Goal: Task Accomplishment & Management: Use online tool/utility

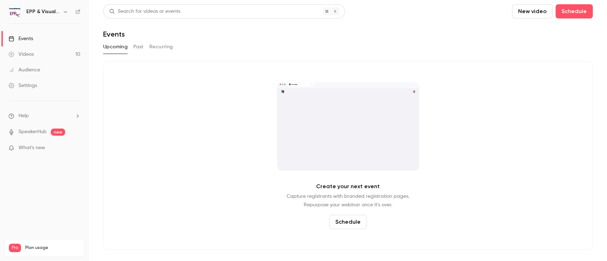
click at [48, 60] on link "Videos 10" at bounding box center [44, 55] width 89 height 16
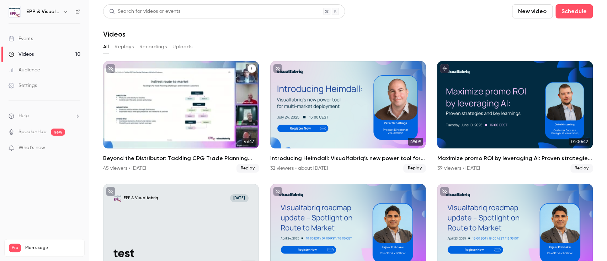
click at [154, 101] on div "Beyond the Distributor: Tackling CPG Trade Planning Challenges with Indirect Cu…" at bounding box center [181, 104] width 156 height 87
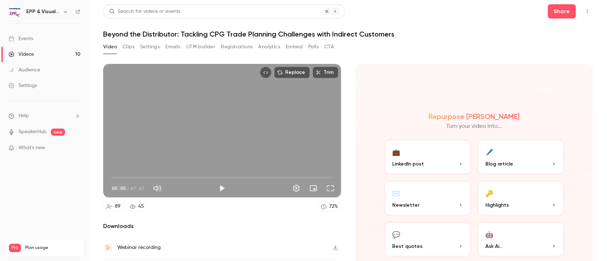
click at [197, 45] on button "UTM builder" at bounding box center [200, 46] width 29 height 11
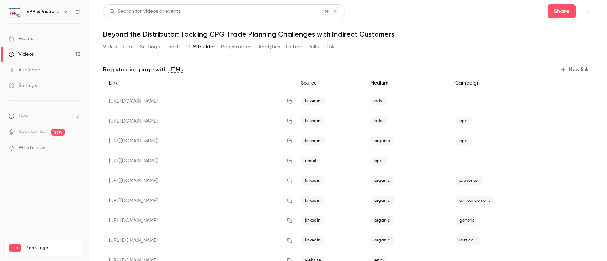
click at [111, 47] on button "Video" at bounding box center [110, 46] width 14 height 11
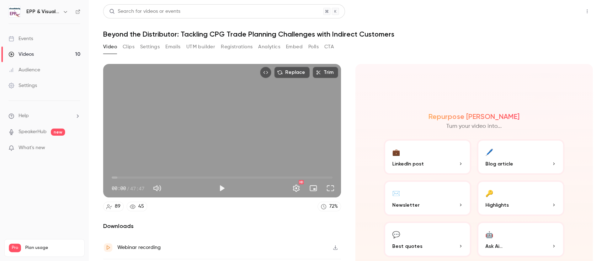
click at [557, 10] on button "Share" at bounding box center [561, 11] width 28 height 14
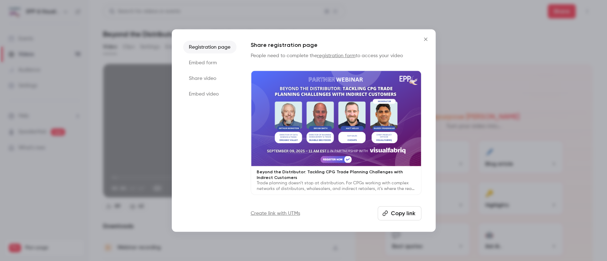
click at [210, 79] on li "Share video" at bounding box center [209, 78] width 53 height 13
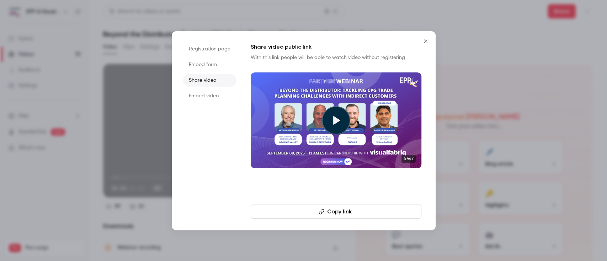
click at [425, 41] on icon "Close" at bounding box center [425, 41] width 9 height 6
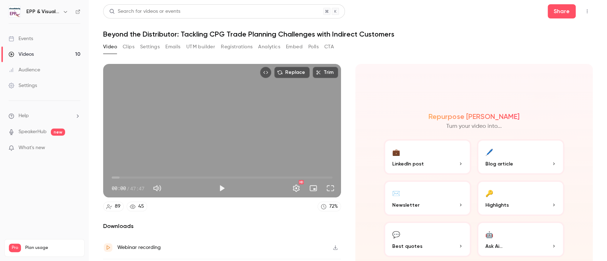
click at [179, 46] on button "Emails" at bounding box center [172, 46] width 15 height 11
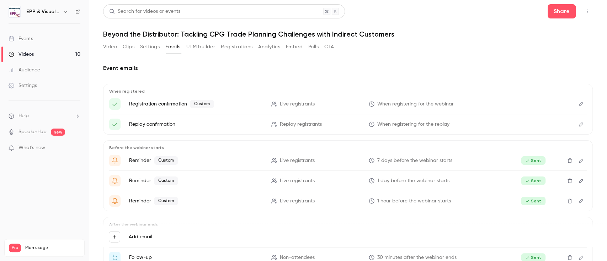
click at [204, 45] on button "UTM builder" at bounding box center [200, 46] width 29 height 11
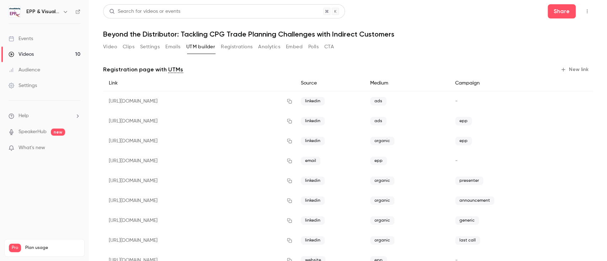
click at [176, 43] on button "Emails" at bounding box center [172, 46] width 15 height 11
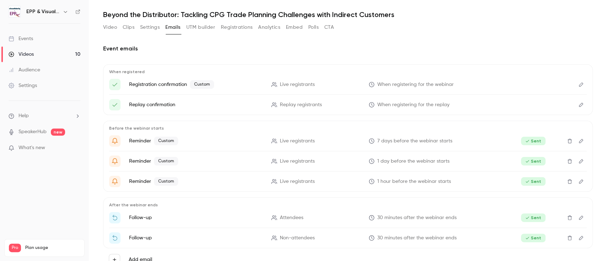
scroll to position [43, 0]
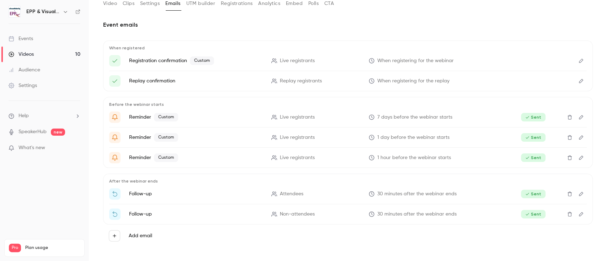
click at [200, 3] on button "UTM builder" at bounding box center [200, 3] width 29 height 11
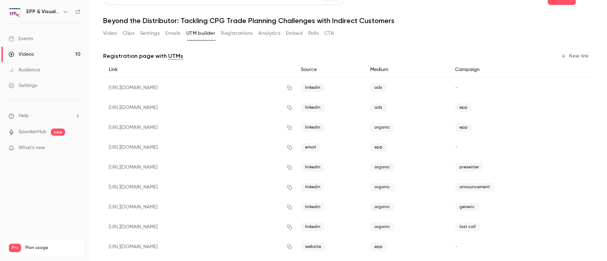
scroll to position [12, 0]
click at [569, 53] on button "New link" at bounding box center [574, 57] width 35 height 11
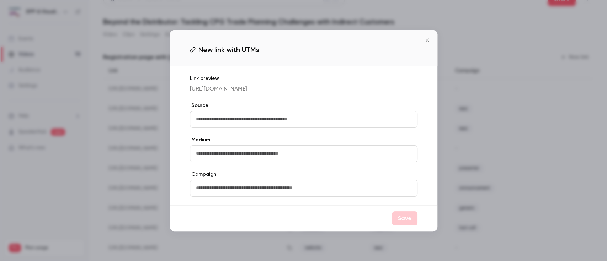
click at [270, 127] on input "text" at bounding box center [303, 119] width 227 height 17
type input "********"
click at [242, 155] on input "text" at bounding box center [303, 153] width 227 height 17
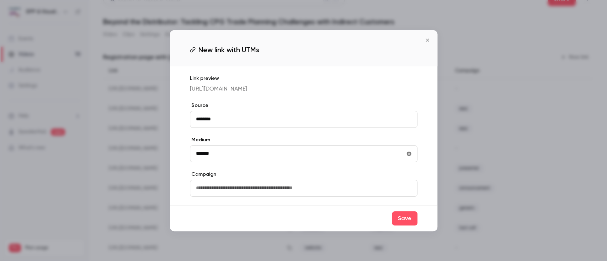
type input "*******"
click at [233, 192] on input "text" at bounding box center [303, 188] width 227 height 17
type input "***"
click at [398, 223] on button "Save" at bounding box center [405, 218] width 26 height 14
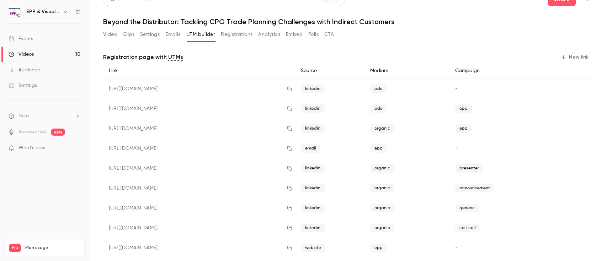
scroll to position [140, 0]
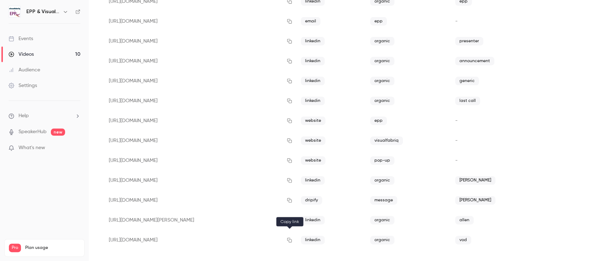
click at [286, 238] on button "button" at bounding box center [289, 240] width 11 height 11
